Goal: Information Seeking & Learning: Learn about a topic

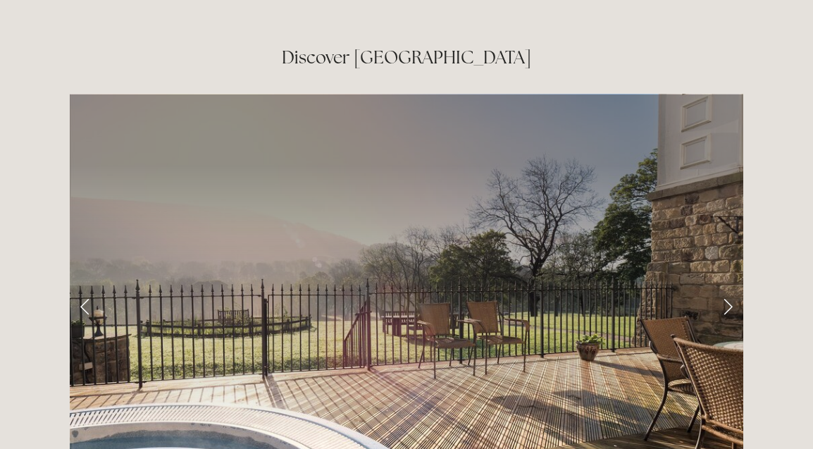
scroll to position [2196, 0]
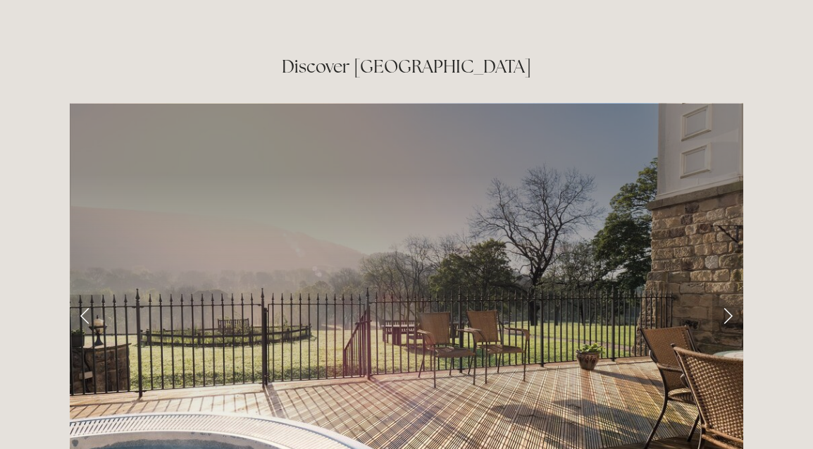
click at [729, 295] on link "Next Slide" at bounding box center [728, 316] width 31 height 42
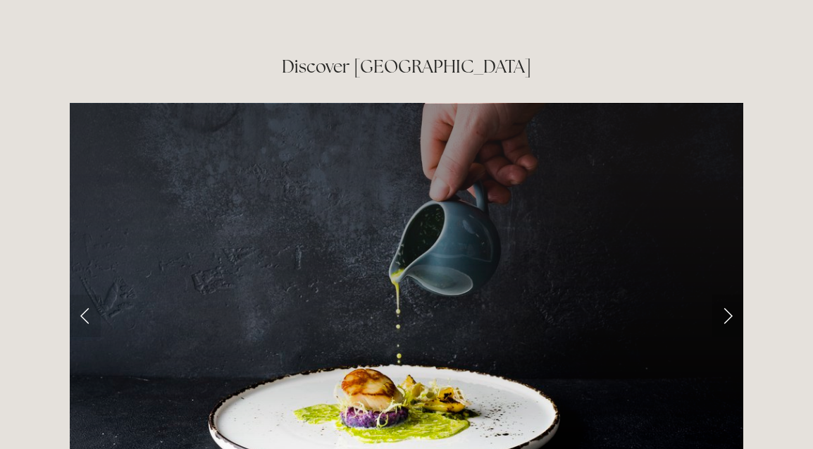
click at [729, 295] on link "Next Slide" at bounding box center [728, 316] width 31 height 42
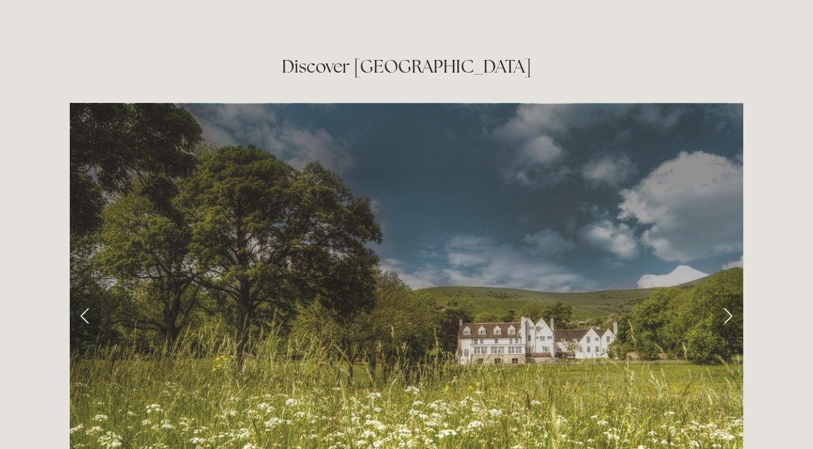
click at [729, 295] on link "Next Slide" at bounding box center [728, 316] width 31 height 42
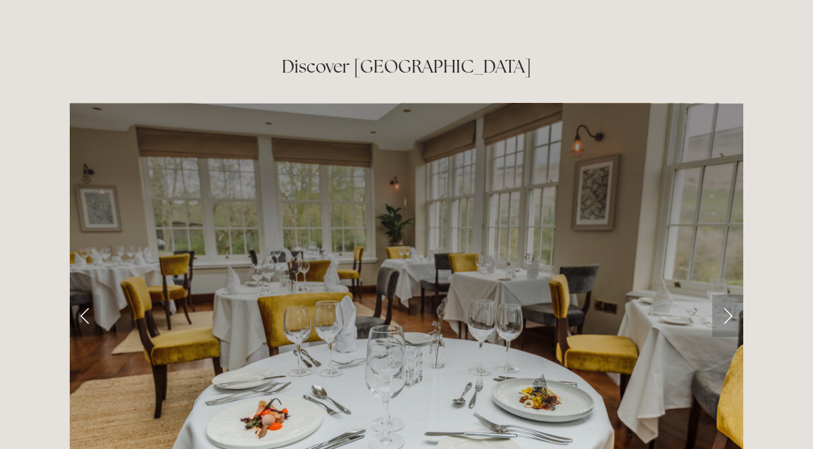
click at [727, 295] on link "Next Slide" at bounding box center [728, 316] width 31 height 42
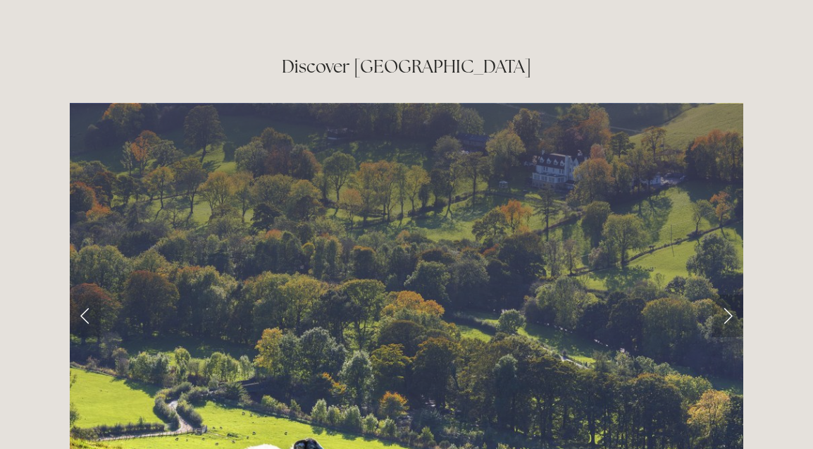
click at [727, 295] on link "Next Slide" at bounding box center [728, 316] width 31 height 42
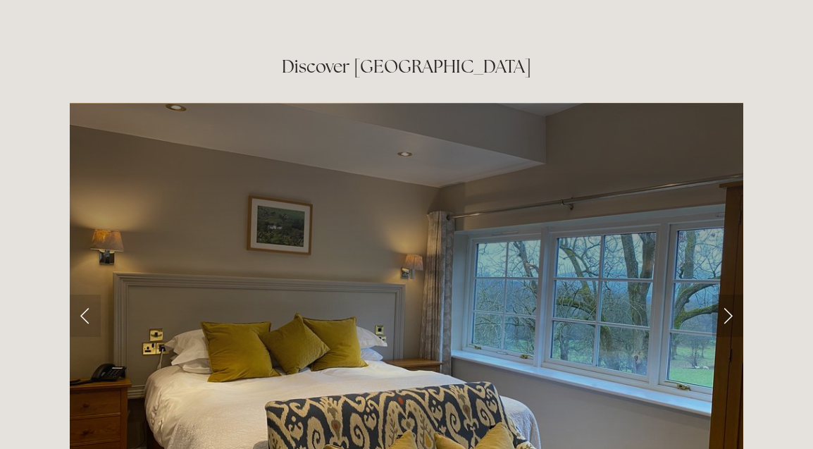
click at [727, 295] on link "Next Slide" at bounding box center [728, 316] width 31 height 42
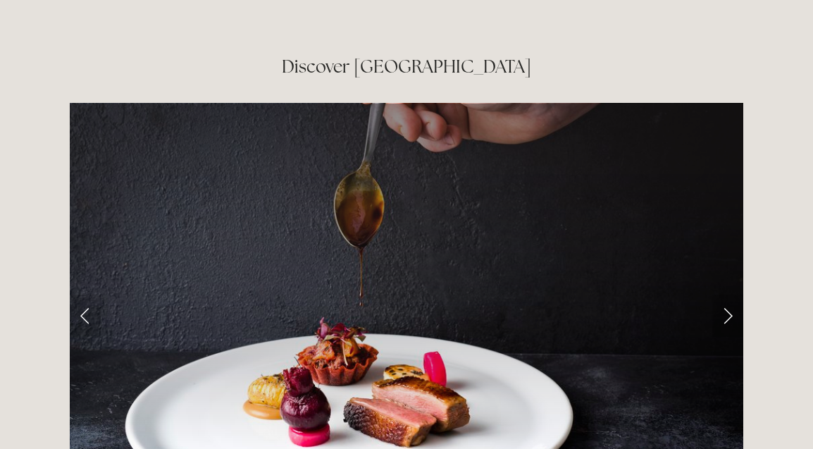
click at [727, 295] on link "Next Slide" at bounding box center [728, 316] width 31 height 42
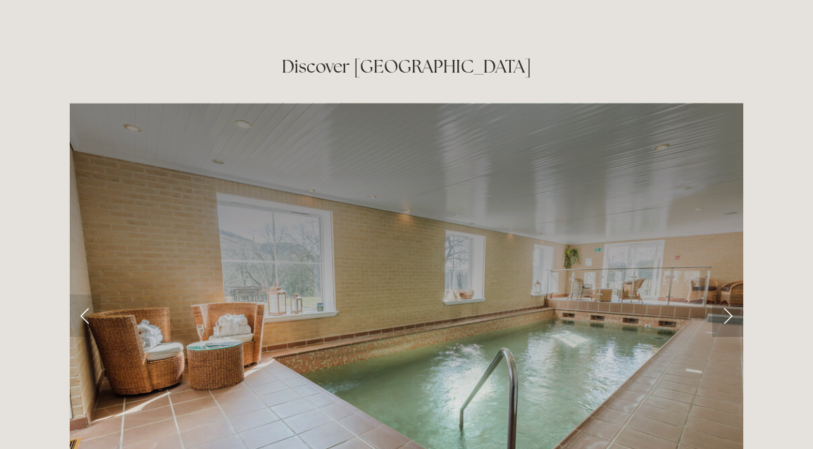
click at [727, 295] on link "Next Slide" at bounding box center [728, 316] width 31 height 42
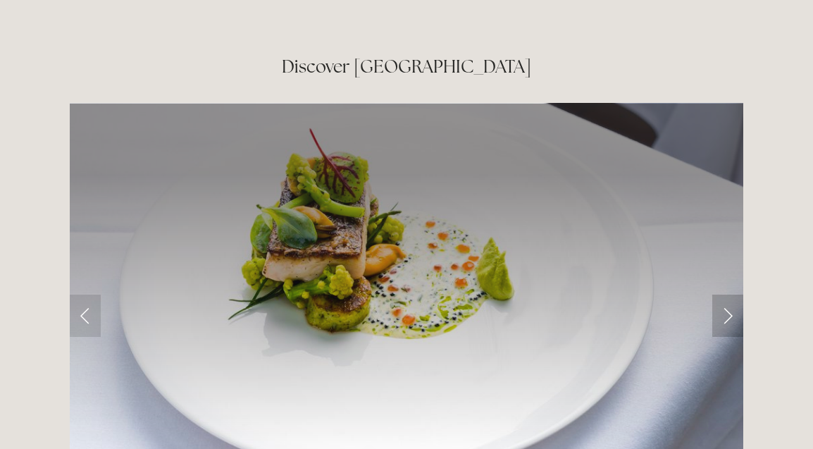
click at [726, 295] on link "Next Slide" at bounding box center [728, 316] width 31 height 42
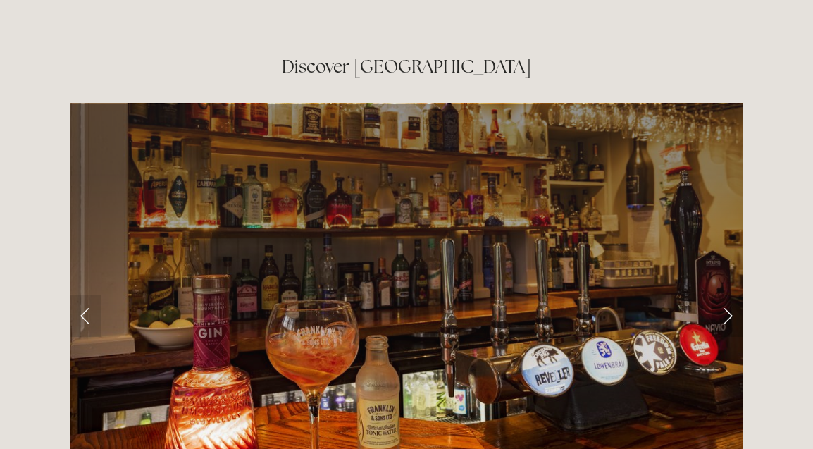
click at [726, 295] on link "Next Slide" at bounding box center [728, 316] width 31 height 42
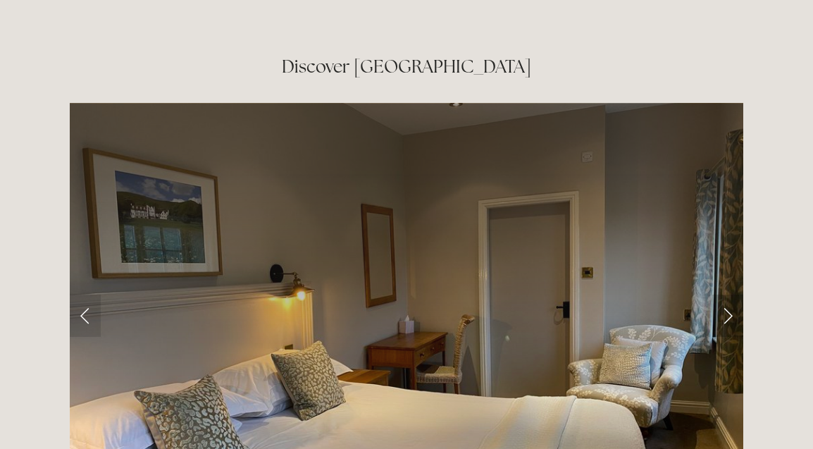
click at [726, 295] on link "Next Slide" at bounding box center [728, 316] width 31 height 42
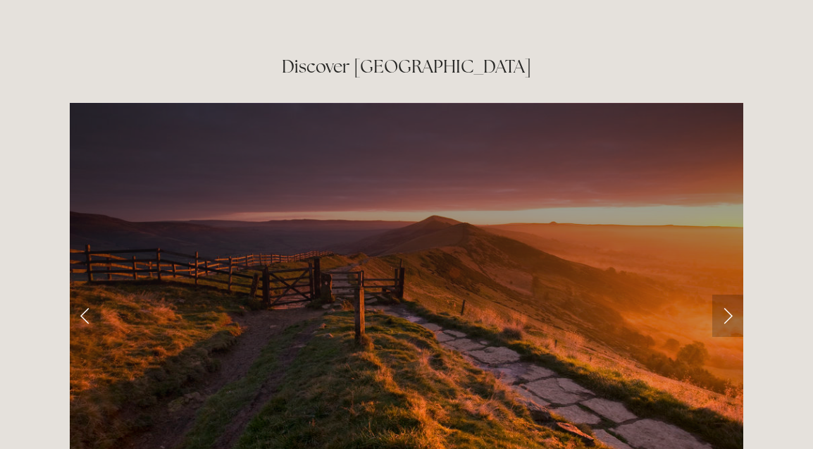
click at [726, 295] on link "Next Slide" at bounding box center [728, 316] width 31 height 42
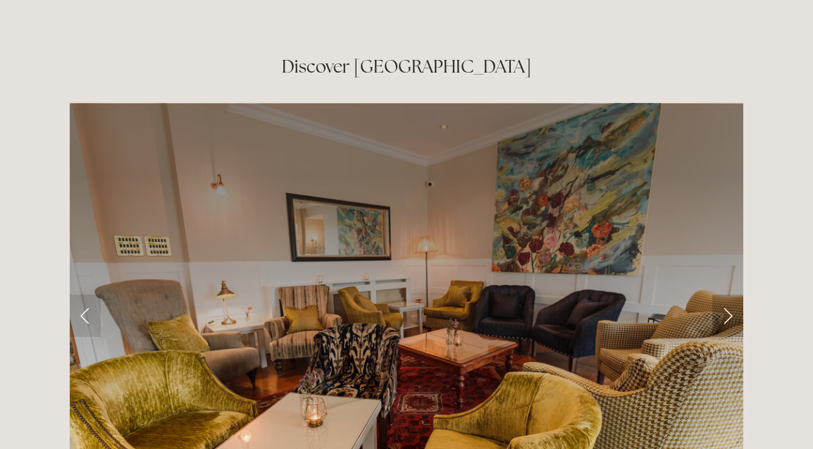
click at [726, 295] on link "Next Slide" at bounding box center [728, 316] width 31 height 42
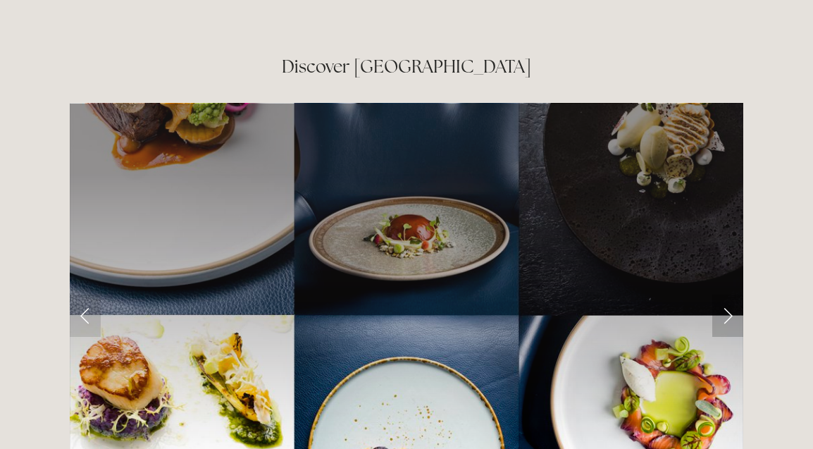
click at [726, 295] on link "Next Slide" at bounding box center [728, 316] width 31 height 42
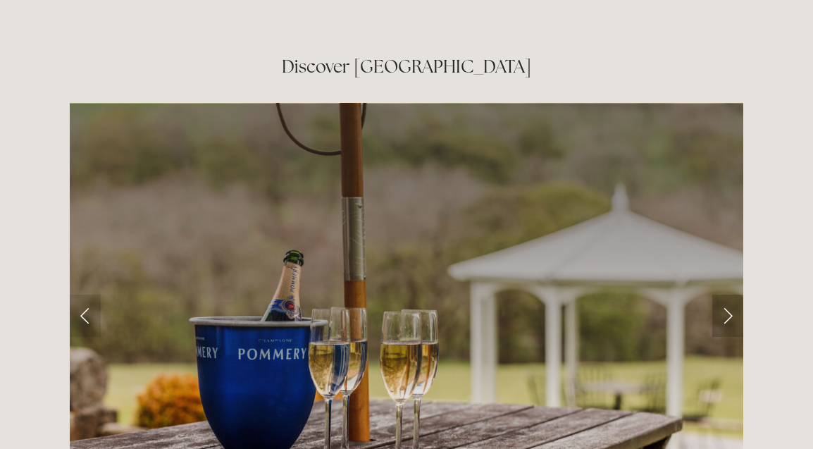
click at [726, 295] on link "Next Slide" at bounding box center [728, 316] width 31 height 42
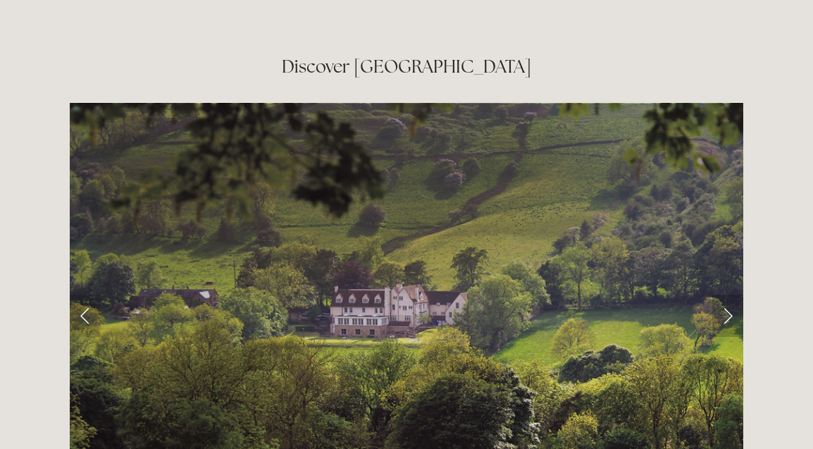
click at [726, 295] on link "Next Slide" at bounding box center [728, 316] width 31 height 42
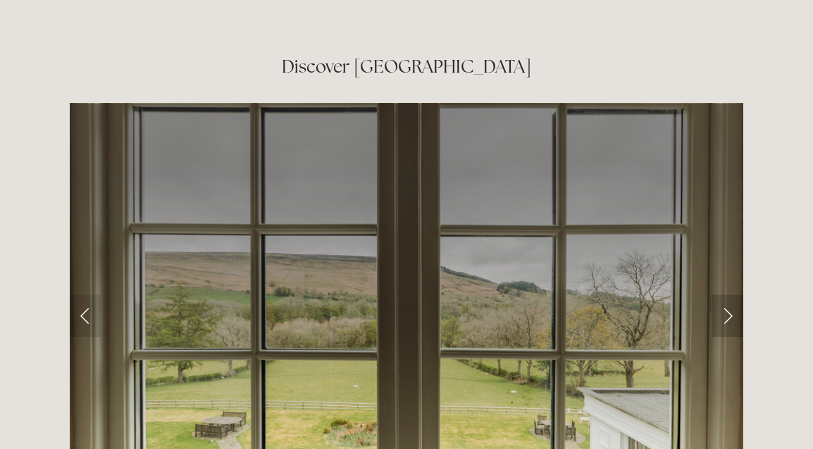
click at [726, 295] on link "Next Slide" at bounding box center [728, 316] width 31 height 42
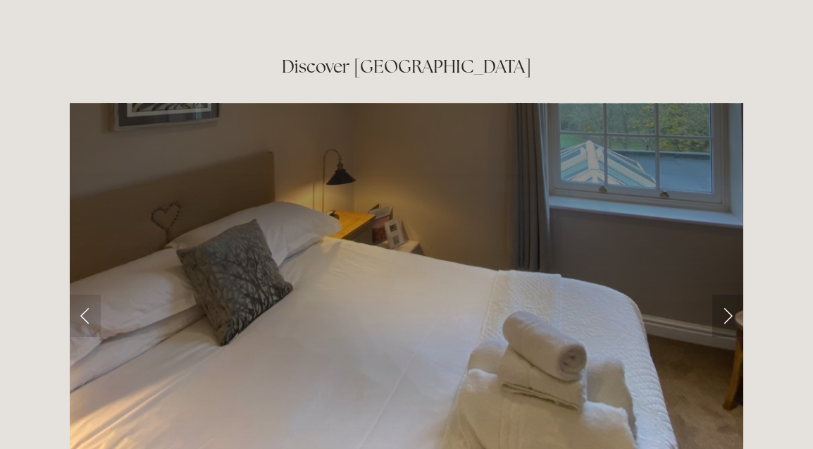
click at [726, 295] on link "Next Slide" at bounding box center [728, 316] width 31 height 42
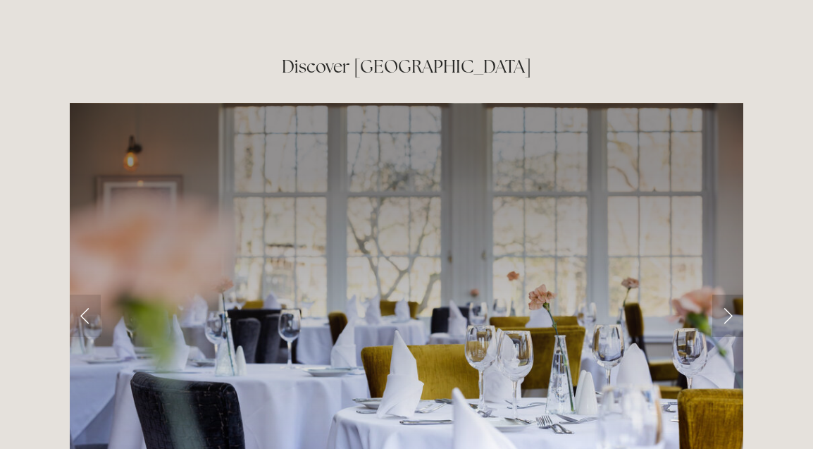
click at [727, 295] on link "Next Slide" at bounding box center [728, 316] width 31 height 42
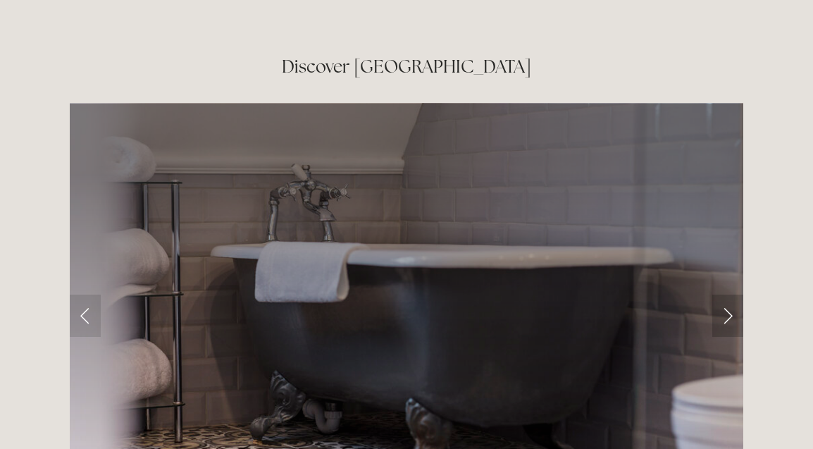
click at [727, 295] on link "Next Slide" at bounding box center [728, 316] width 31 height 42
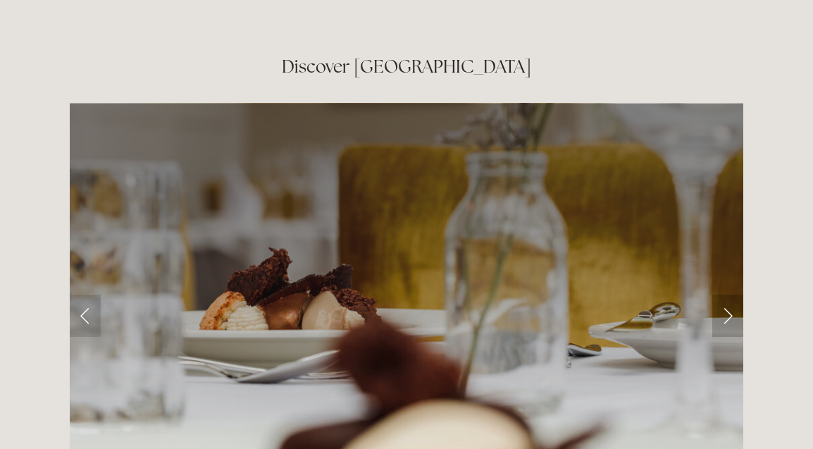
click at [727, 295] on link "Next Slide" at bounding box center [728, 316] width 31 height 42
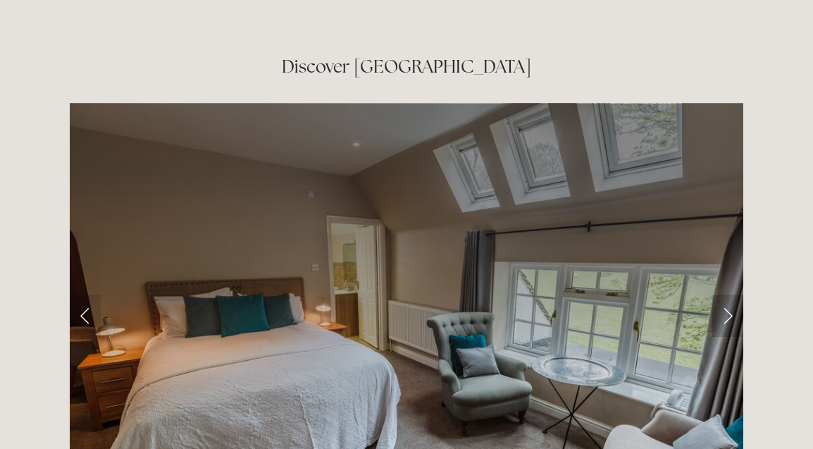
click at [727, 295] on link "Next Slide" at bounding box center [728, 316] width 31 height 42
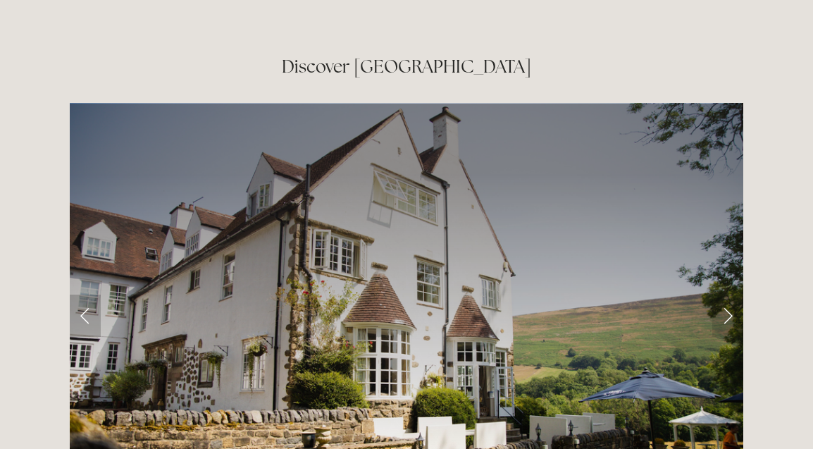
click at [82, 295] on link "Previous Slide" at bounding box center [85, 316] width 31 height 42
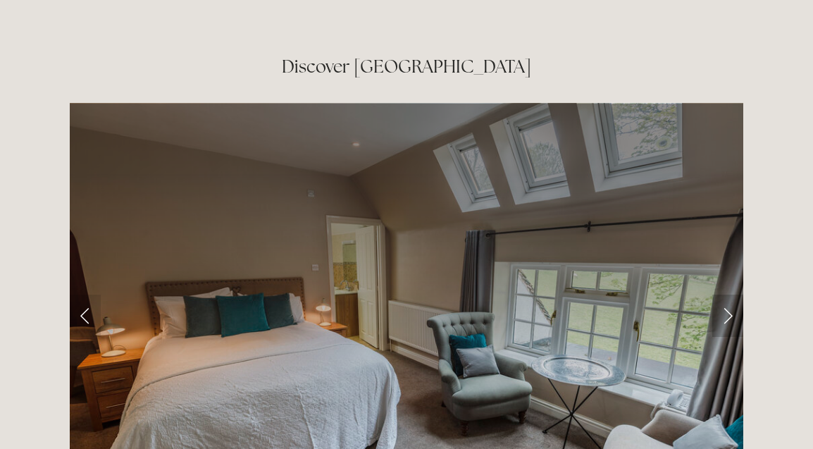
click at [728, 295] on link "Next Slide" at bounding box center [728, 316] width 31 height 42
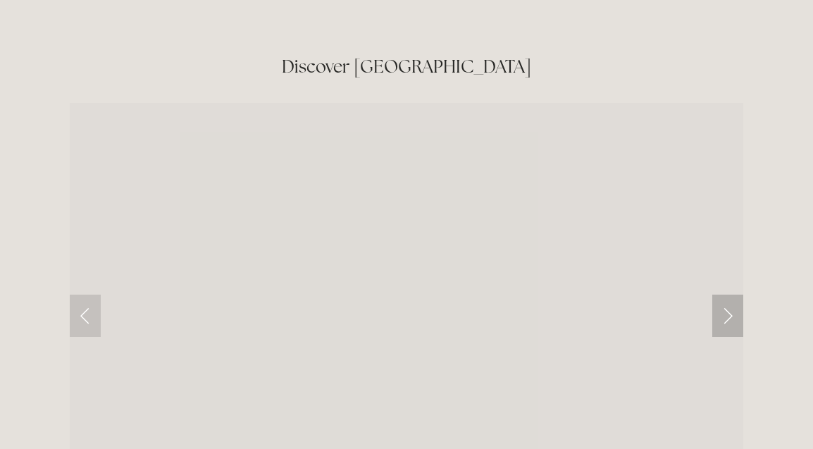
click at [728, 295] on link "Next Slide" at bounding box center [728, 316] width 31 height 42
click at [727, 295] on link "Next Slide" at bounding box center [728, 316] width 31 height 42
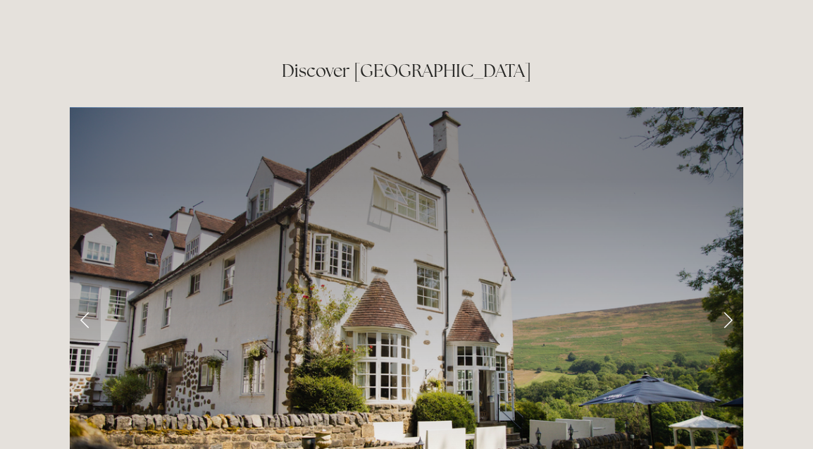
scroll to position [2191, 0]
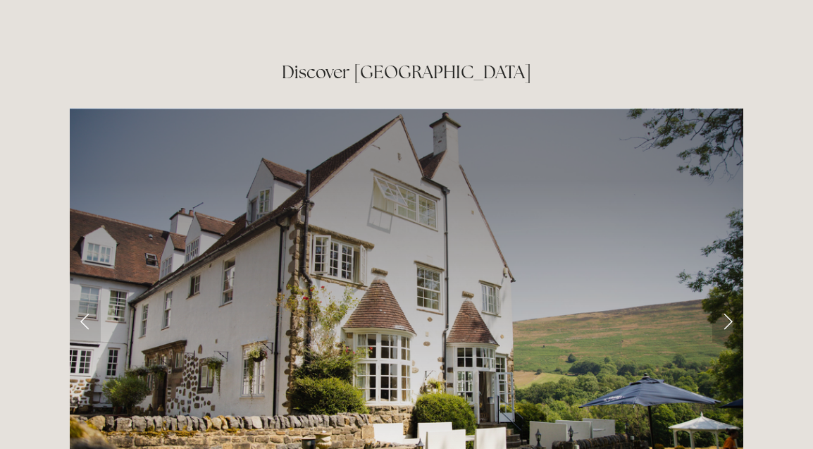
click at [731, 300] on link "Next Slide" at bounding box center [728, 321] width 31 height 42
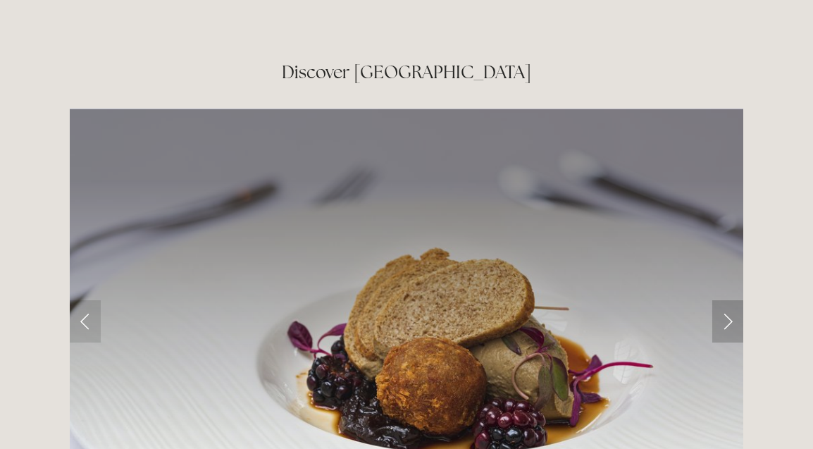
click at [731, 300] on link "Next Slide" at bounding box center [728, 321] width 31 height 42
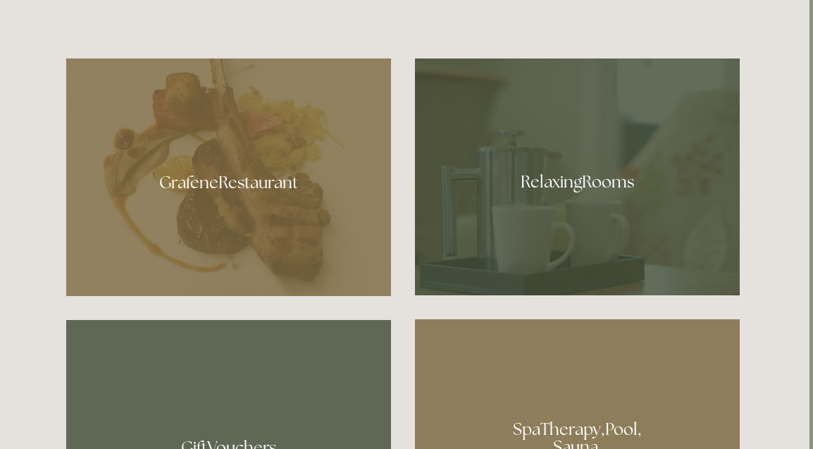
scroll to position [747, 4]
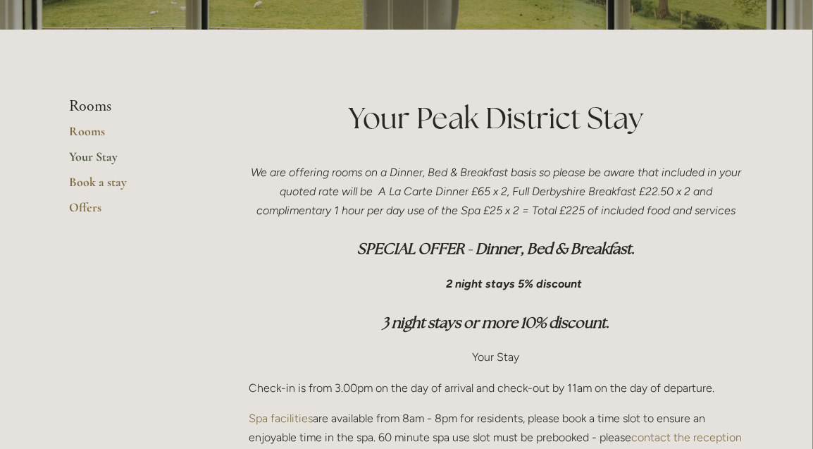
scroll to position [252, 1]
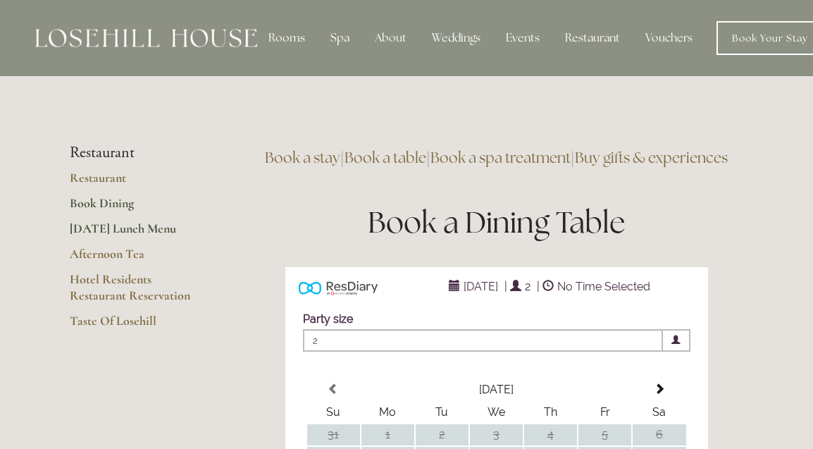
click at [160, 230] on link "[DATE] Lunch Menu" at bounding box center [137, 233] width 135 height 25
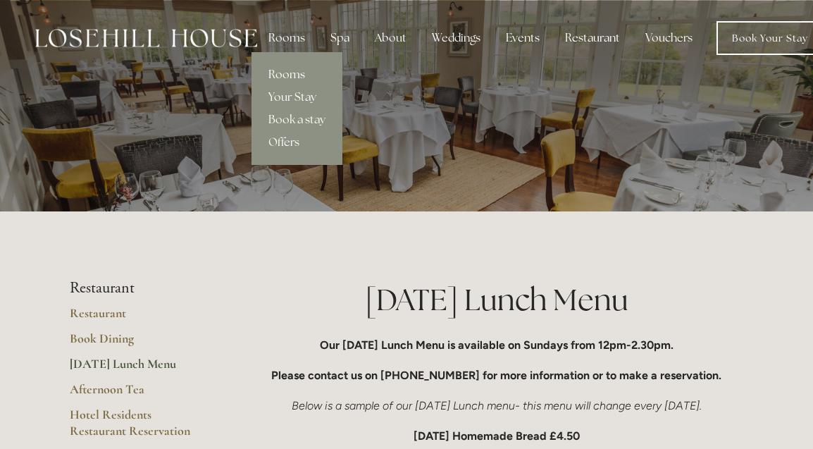
click at [287, 76] on link "Rooms" at bounding box center [297, 74] width 91 height 23
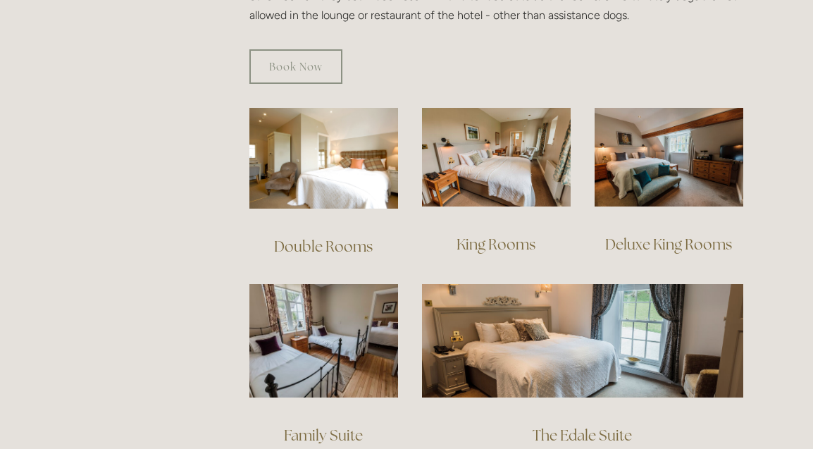
scroll to position [927, 0]
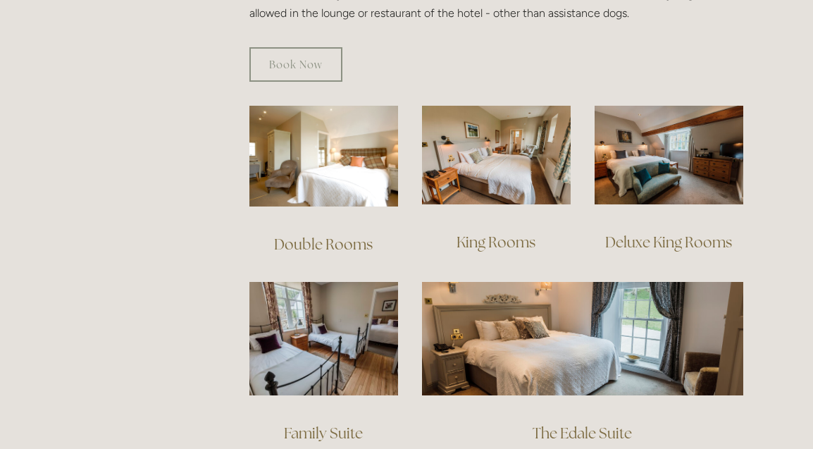
click at [623, 233] on link "Deluxe King Rooms" at bounding box center [668, 242] width 127 height 19
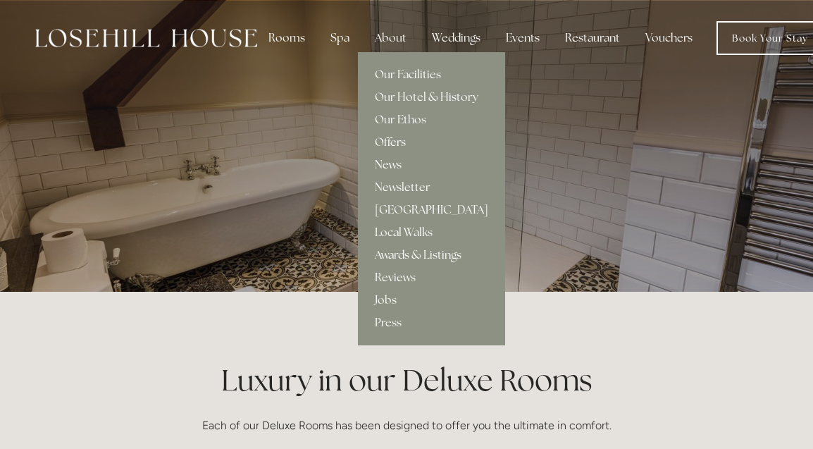
click at [390, 142] on link "Offers" at bounding box center [431, 142] width 147 height 23
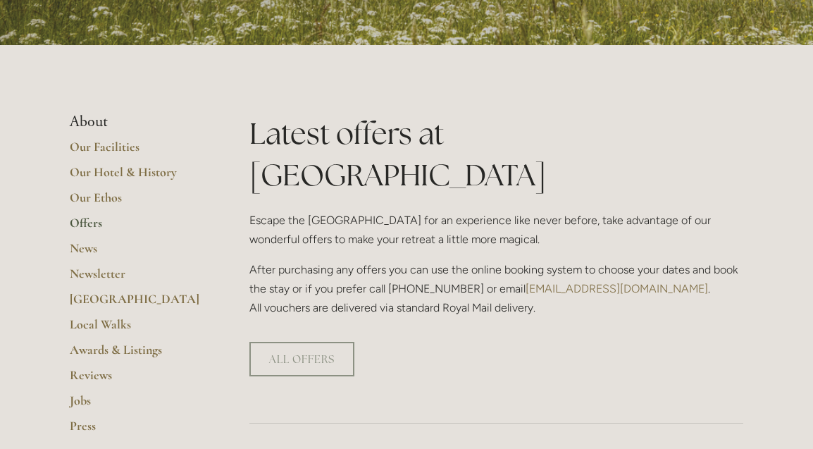
scroll to position [238, 0]
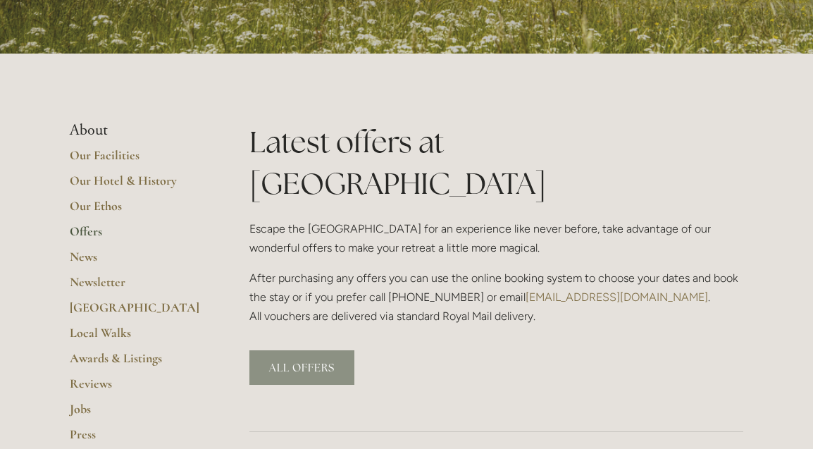
click at [275, 350] on link "ALL OFFERS" at bounding box center [302, 367] width 105 height 35
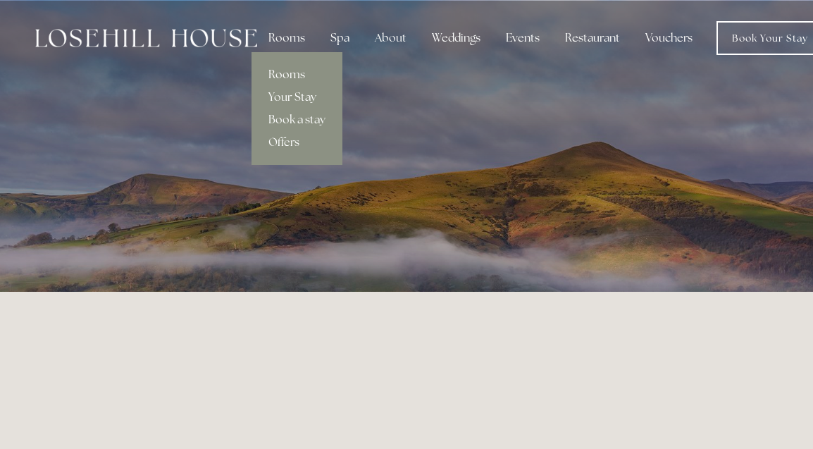
click at [287, 74] on link "Rooms" at bounding box center [297, 74] width 91 height 23
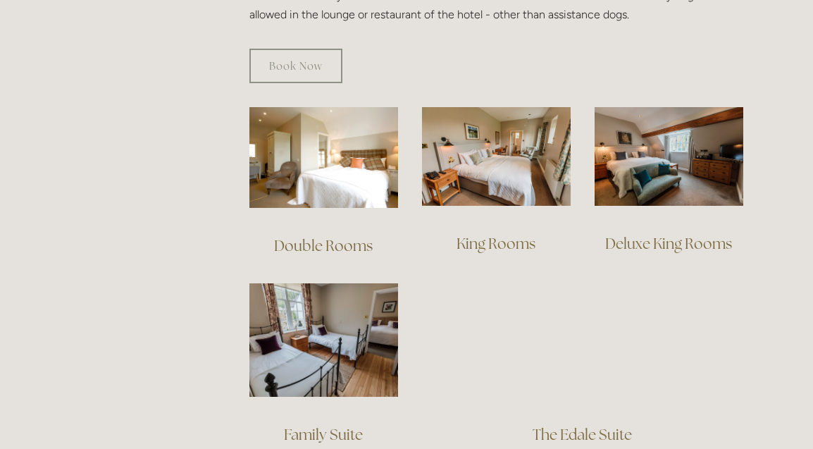
scroll to position [926, 0]
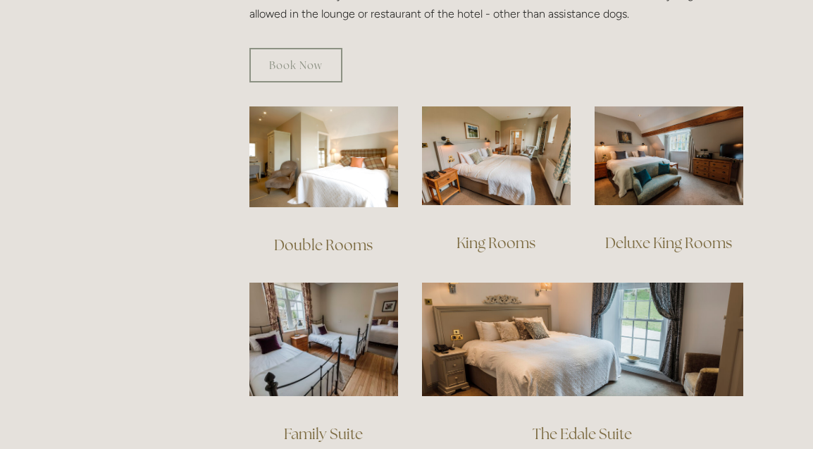
click at [656, 233] on link "Deluxe King Rooms" at bounding box center [668, 242] width 127 height 19
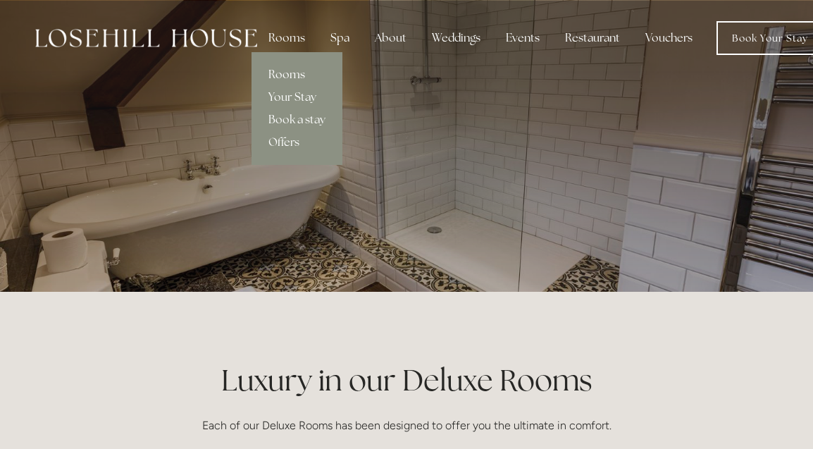
click at [288, 72] on link "Rooms" at bounding box center [297, 74] width 91 height 23
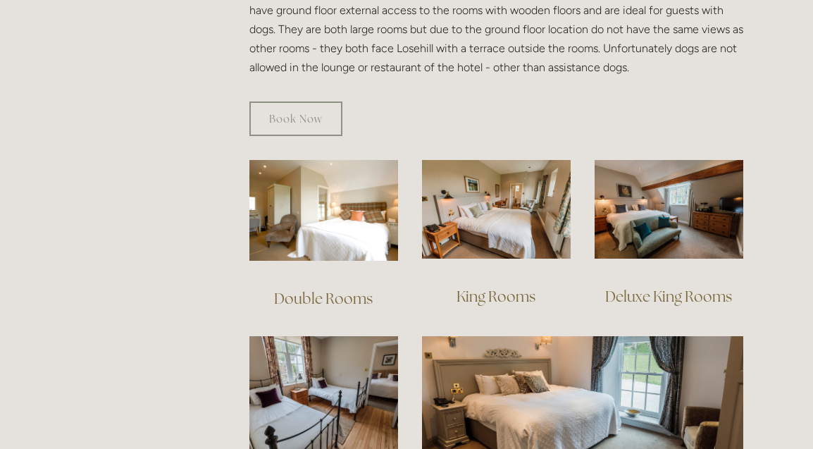
scroll to position [873, 0]
click at [497, 286] on link "King Rooms" at bounding box center [496, 295] width 79 height 19
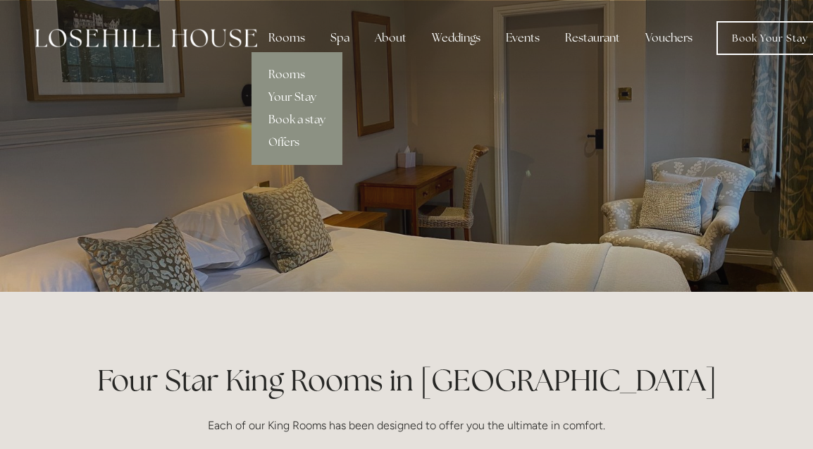
click at [282, 37] on div "Rooms" at bounding box center [286, 38] width 59 height 28
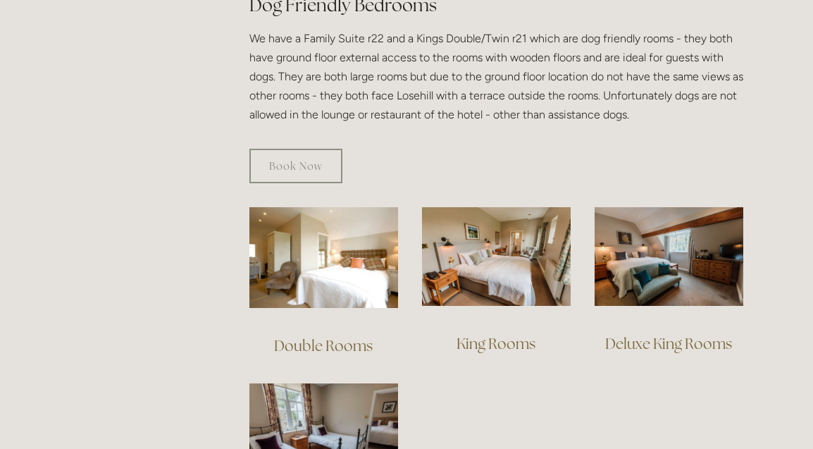
scroll to position [796, 0]
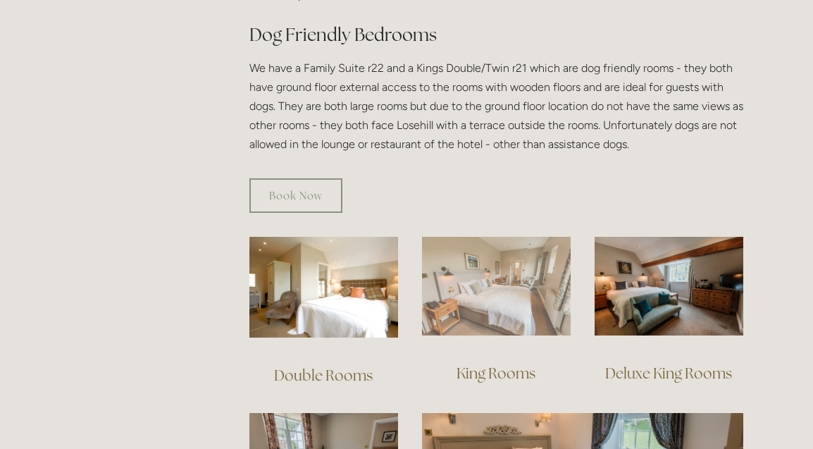
click at [517, 281] on img at bounding box center [496, 286] width 149 height 99
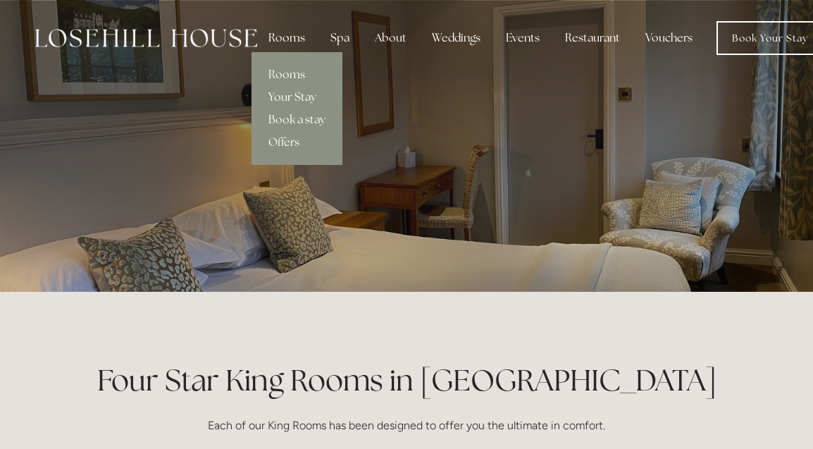
click at [283, 37] on div "Rooms" at bounding box center [286, 38] width 59 height 28
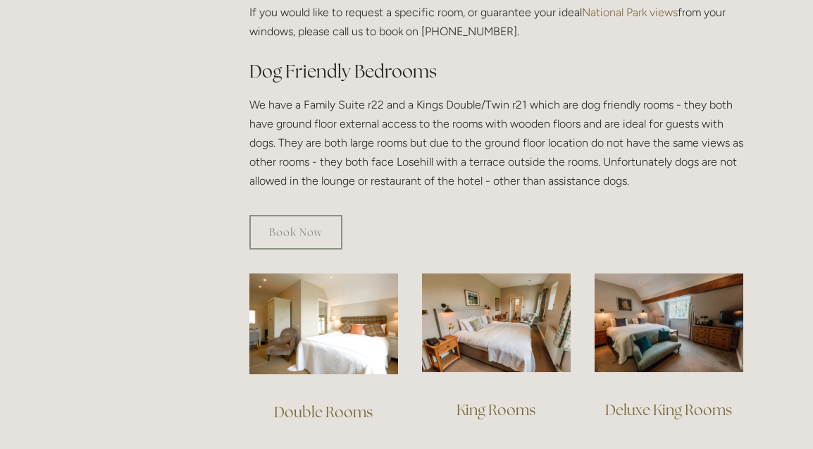
scroll to position [1006, 0]
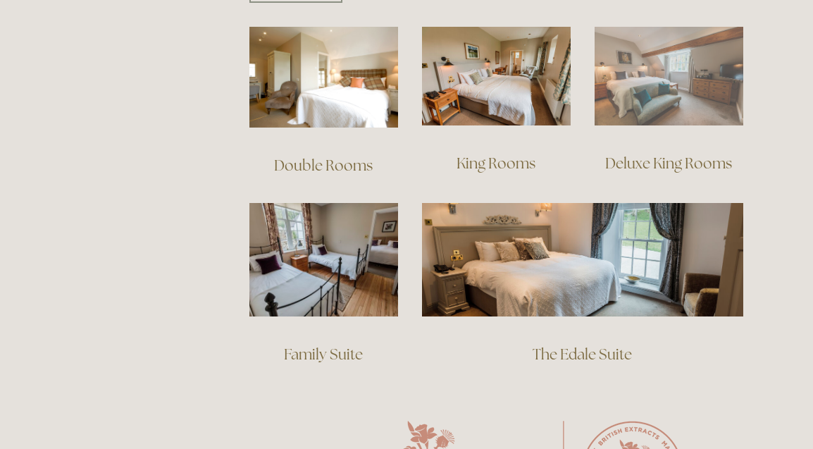
click at [684, 77] on img at bounding box center [669, 76] width 149 height 99
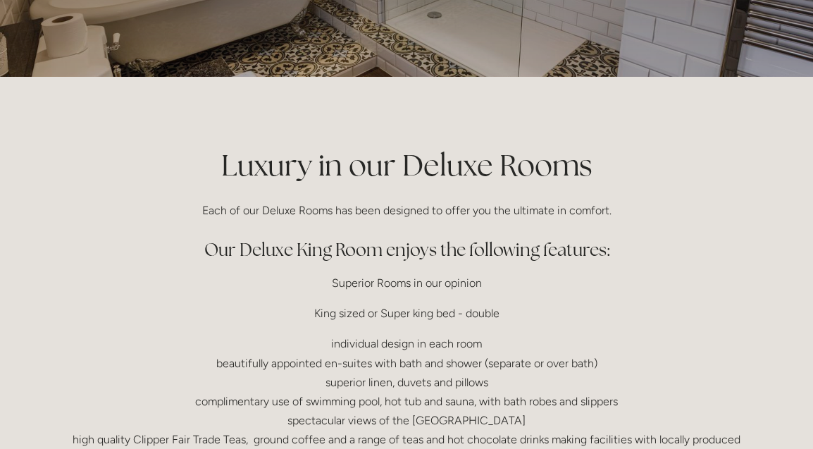
scroll to position [216, 0]
